Goal: Use online tool/utility

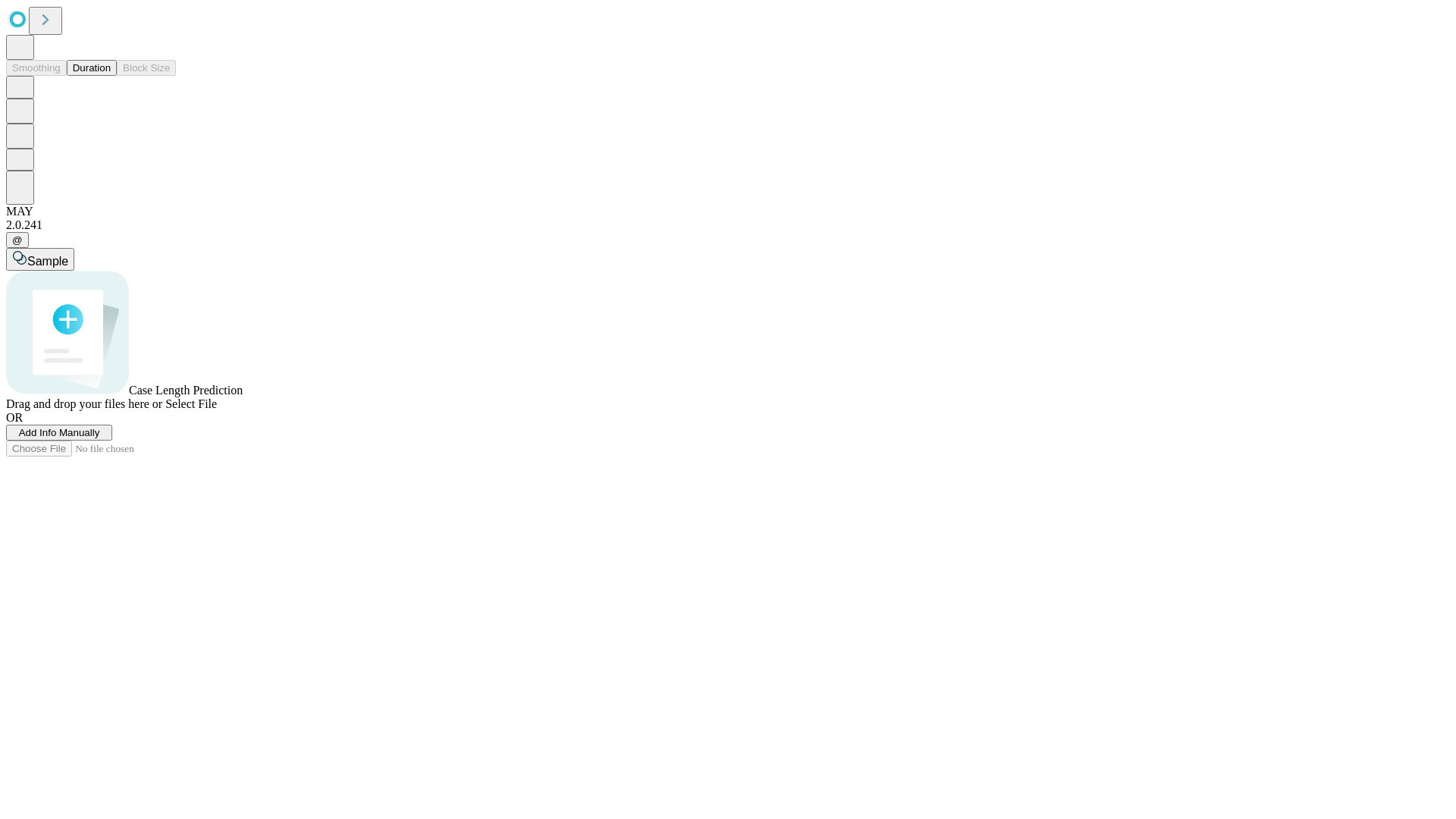
click at [110, 75] on button "Duration" at bounding box center [91, 68] width 50 height 16
click at [68, 254] on span "Sample" at bounding box center [47, 261] width 41 height 13
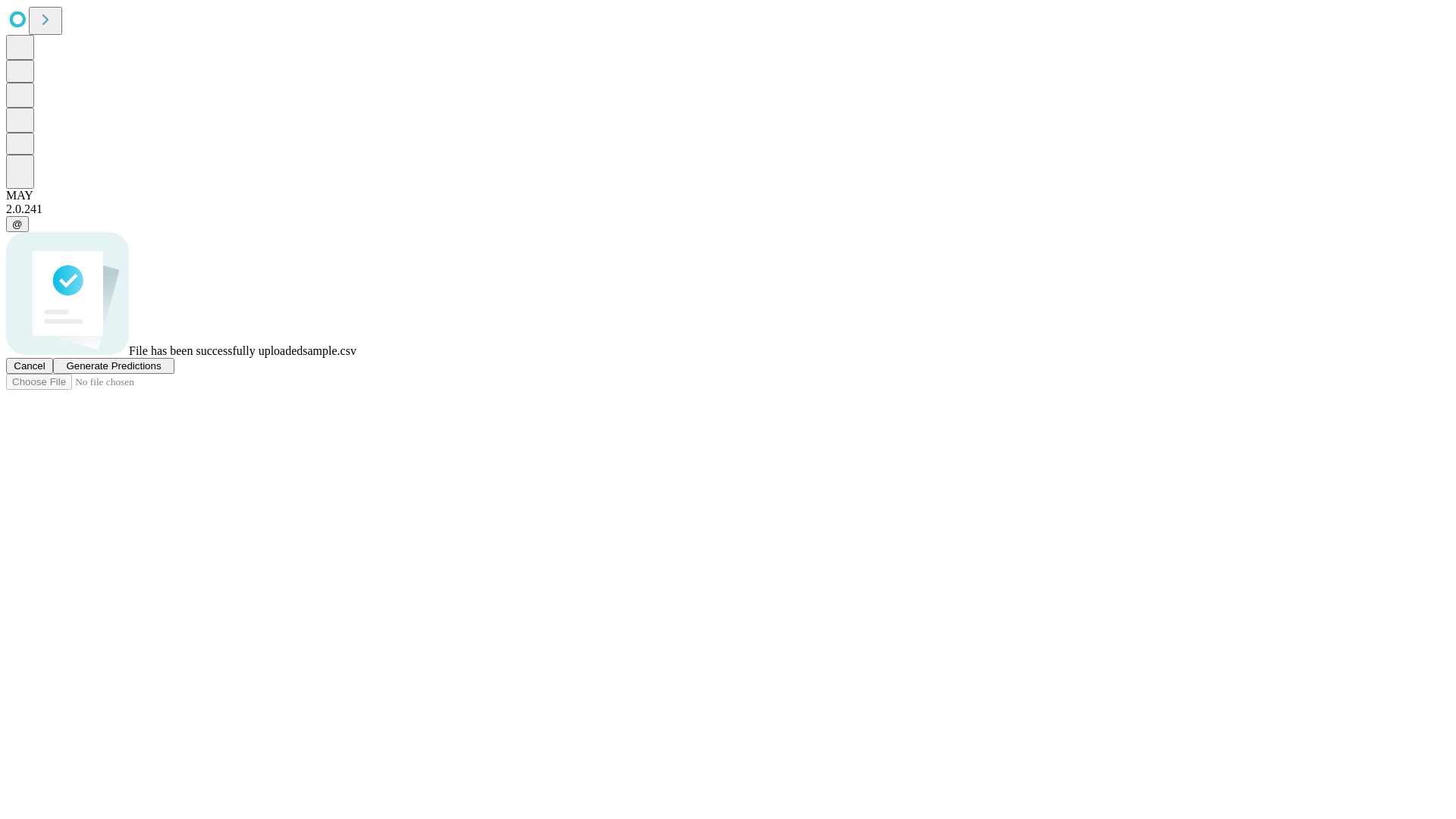
click at [161, 371] on span "Generate Predictions" at bounding box center [113, 366] width 95 height 11
